Goal: Obtain resource: Obtain resource

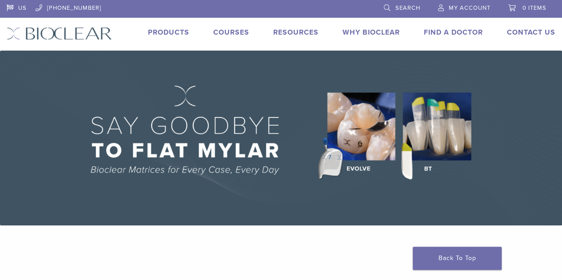
click at [164, 29] on link "Products" at bounding box center [168, 32] width 41 height 9
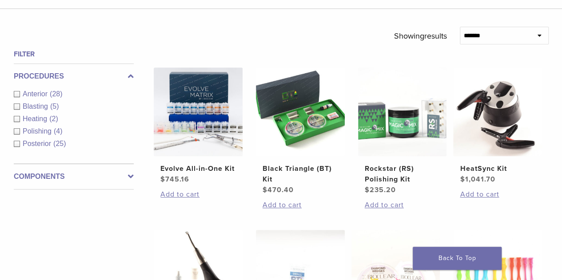
scroll to position [264, 0]
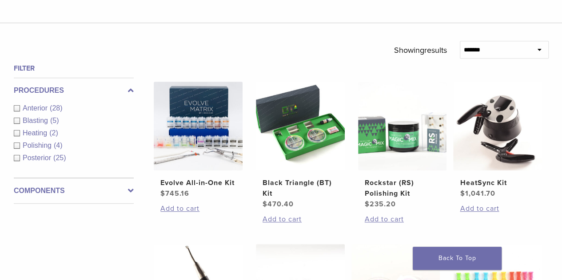
click at [17, 106] on div "Anterior (28)" at bounding box center [74, 108] width 120 height 11
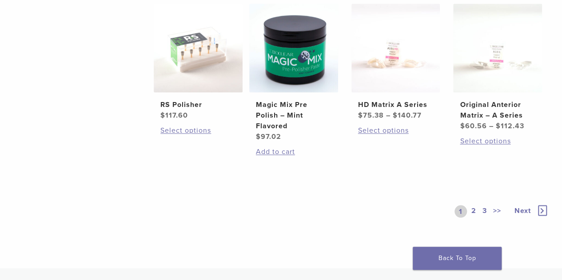
scroll to position [696, 0]
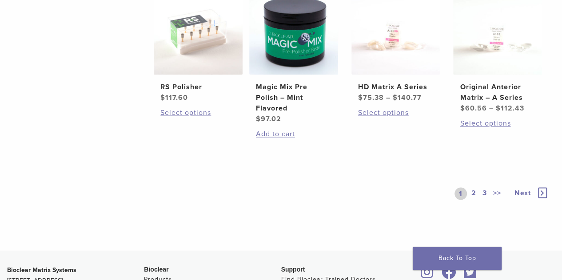
click at [471, 191] on link "2" at bounding box center [474, 193] width 8 height 12
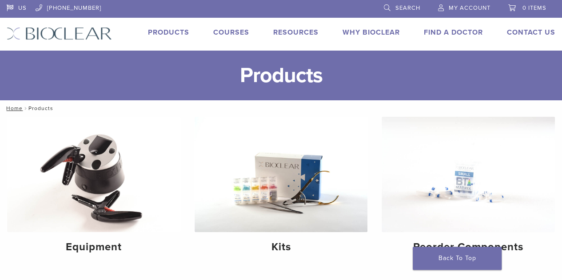
click at [462, 8] on span "My Account" at bounding box center [470, 7] width 42 height 7
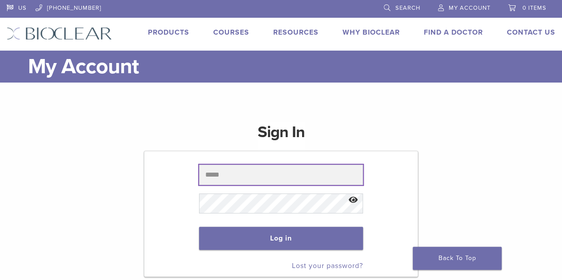
click at [279, 174] on input "text" at bounding box center [281, 175] width 164 height 20
type input "**********"
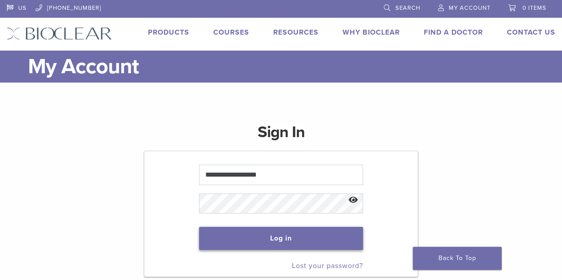
click at [265, 240] on button "Log in" at bounding box center [281, 238] width 164 height 23
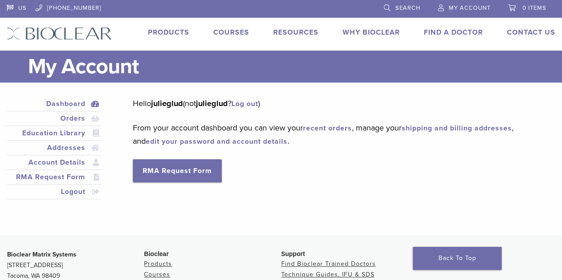
click at [340, 127] on link "recent orders" at bounding box center [327, 128] width 49 height 9
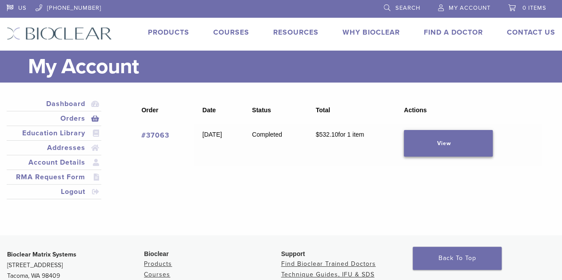
click at [459, 138] on link "View" at bounding box center [448, 143] width 89 height 27
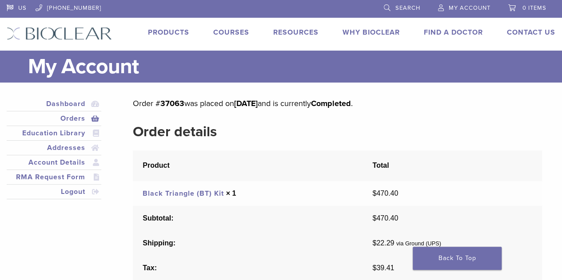
click at [559, 63] on div "My Account" at bounding box center [281, 67] width 562 height 32
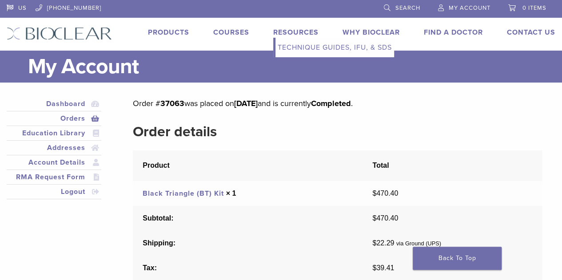
click at [292, 53] on link "Technique Guides, IFU, & SDS" at bounding box center [334, 48] width 119 height 20
click at [292, 49] on link "Technique Guides, IFU, & SDS" at bounding box center [334, 48] width 119 height 20
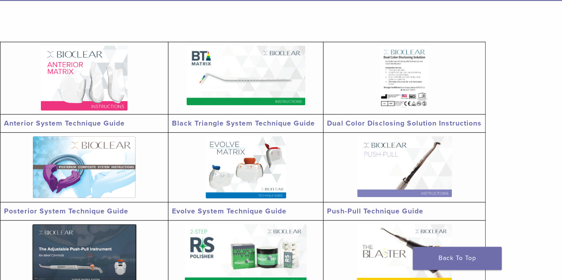
scroll to position [151, 0]
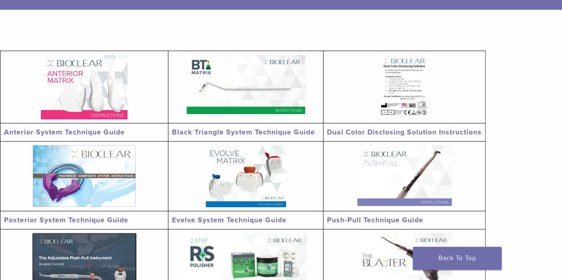
click at [288, 132] on link "Black Triangle System Technique Guide" at bounding box center [243, 132] width 143 height 9
click at [401, 130] on link "Dual Color Disclosing Solution Instructions" at bounding box center [404, 132] width 155 height 9
click at [393, 218] on link "Push-Pull Technique Guide" at bounding box center [375, 220] width 96 height 9
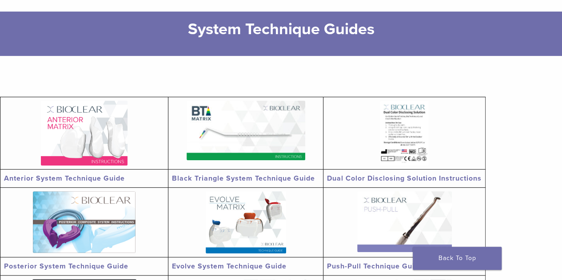
scroll to position [100, 0]
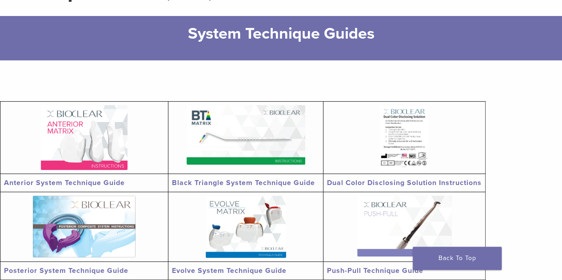
click at [288, 183] on link "Black Triangle System Technique Guide" at bounding box center [243, 183] width 143 height 9
